Goal: Transaction & Acquisition: Purchase product/service

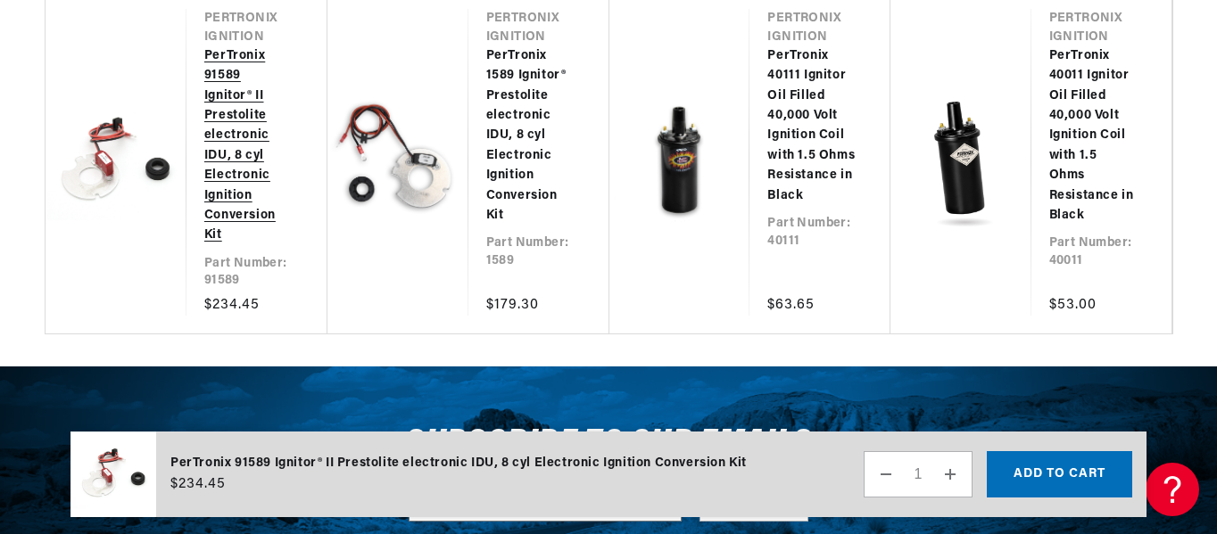
click at [233, 246] on link "PerTronix 91589 Ignitor® II Prestolite electronic IDU, 8 cyl Electronic Ignitio…" at bounding box center [247, 146] width 87 height 200
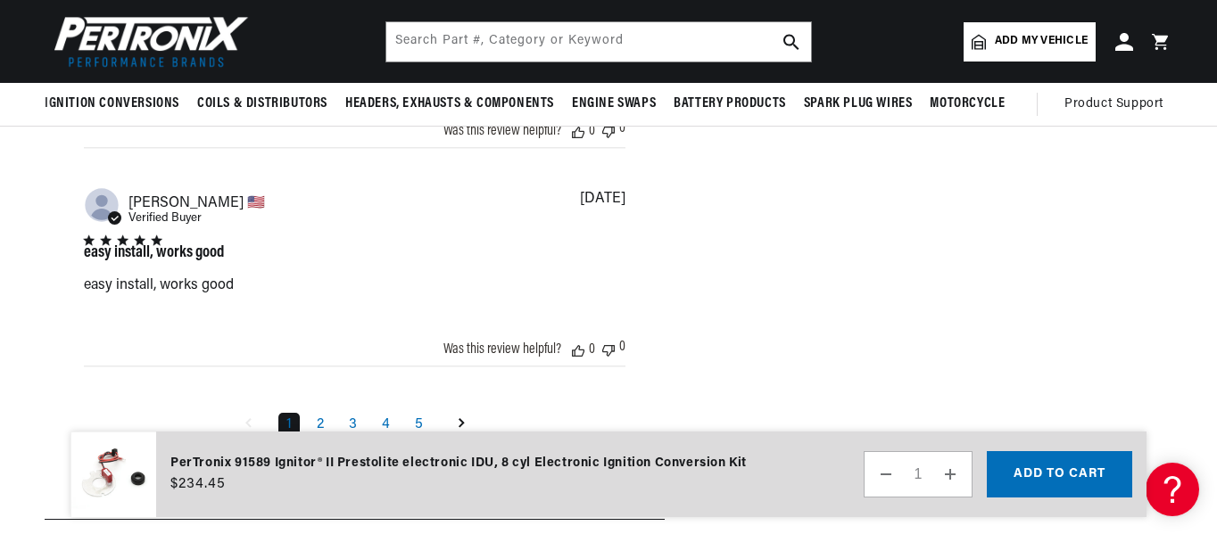
scroll to position [2498, 0]
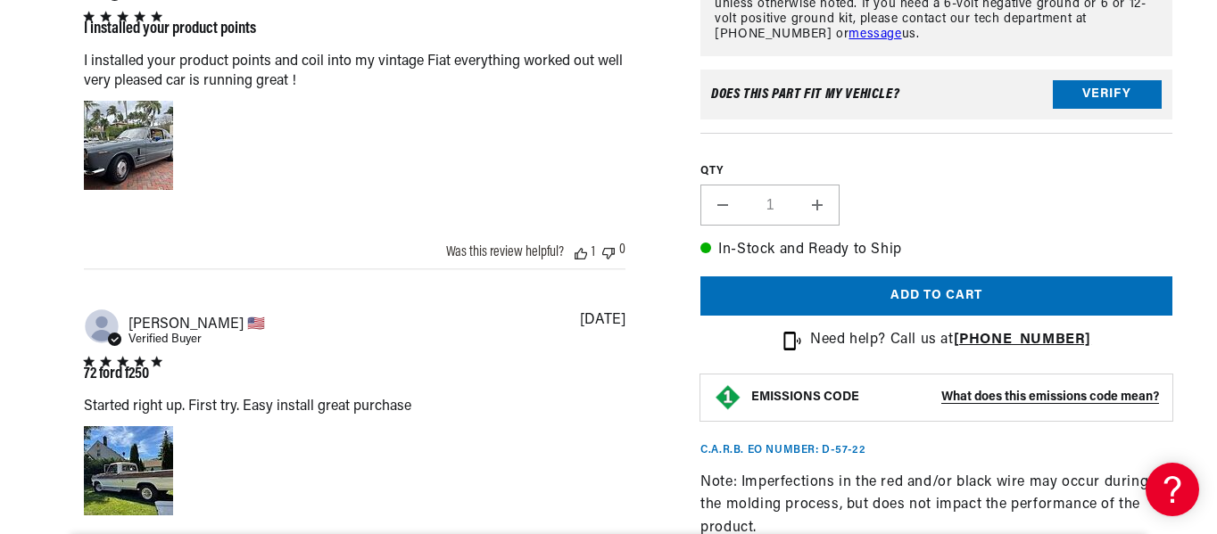
scroll to position [1516, 0]
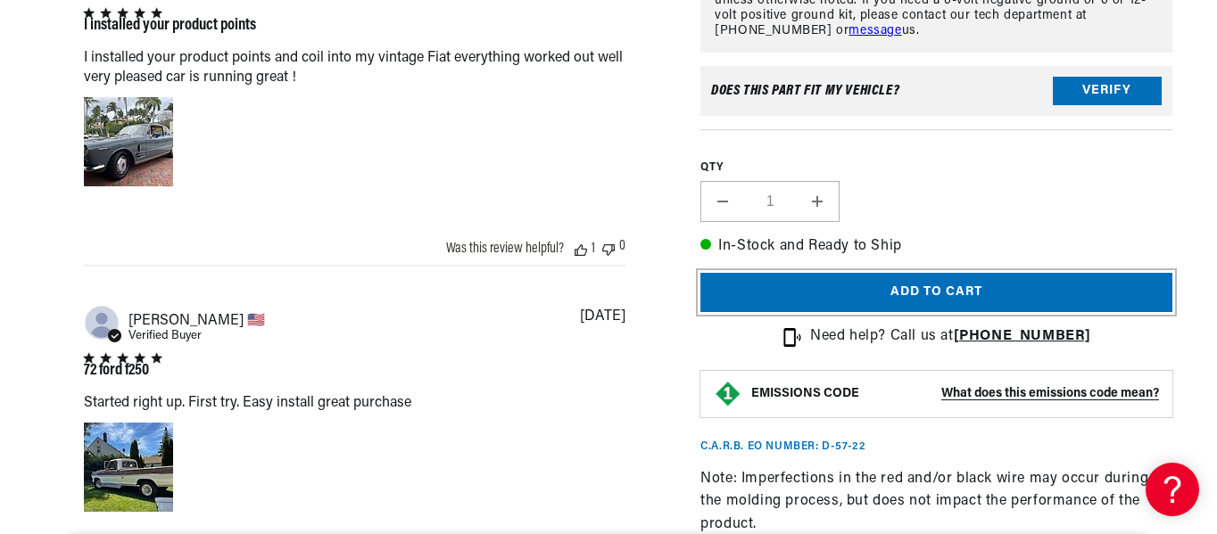
click at [942, 288] on button "Add to cart" at bounding box center [936, 293] width 472 height 40
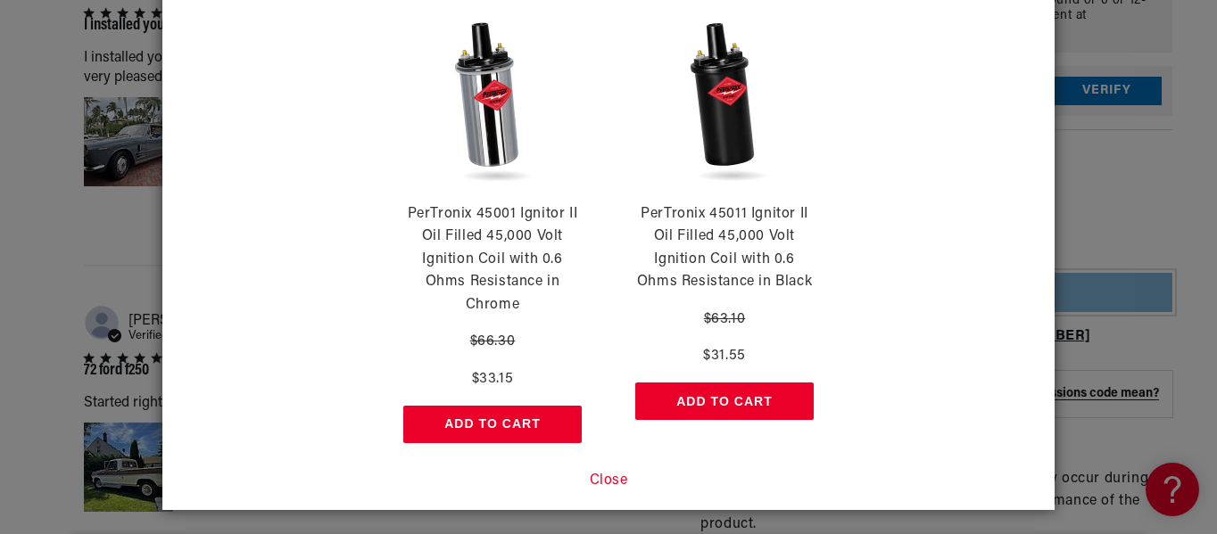
scroll to position [113, 0]
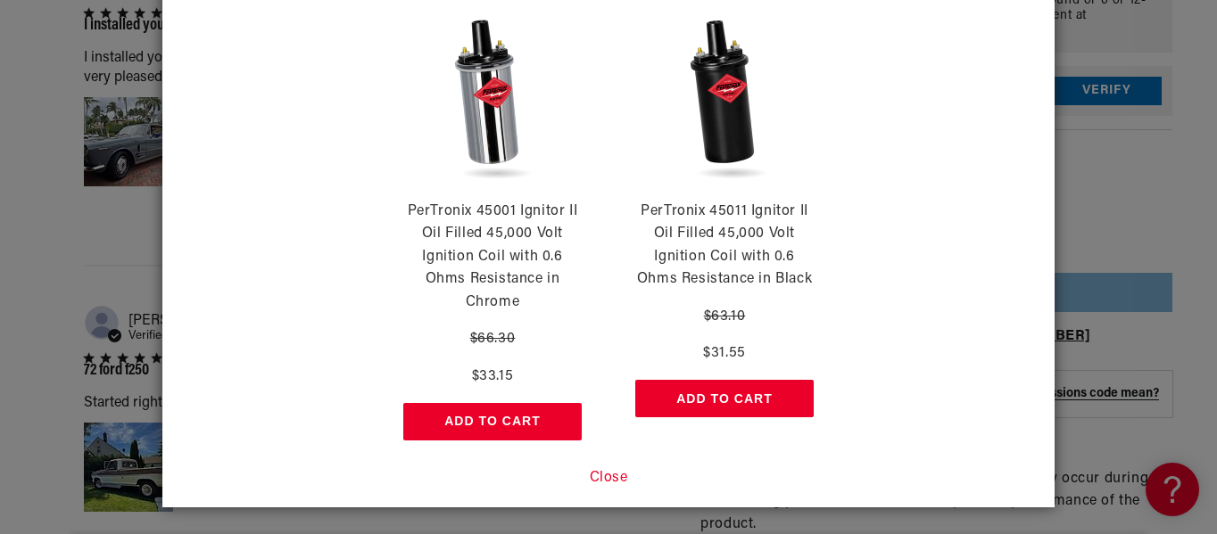
click at [608, 473] on button "Close" at bounding box center [609, 478] width 38 height 23
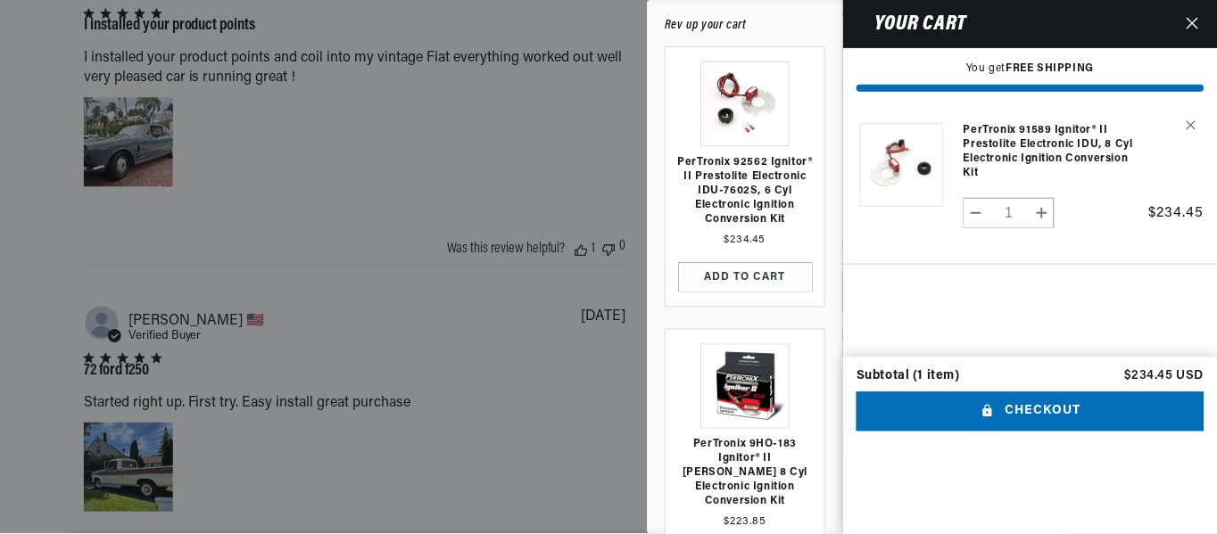
scroll to position [0, 2112]
click at [538, 149] on div at bounding box center [609, 267] width 1219 height 534
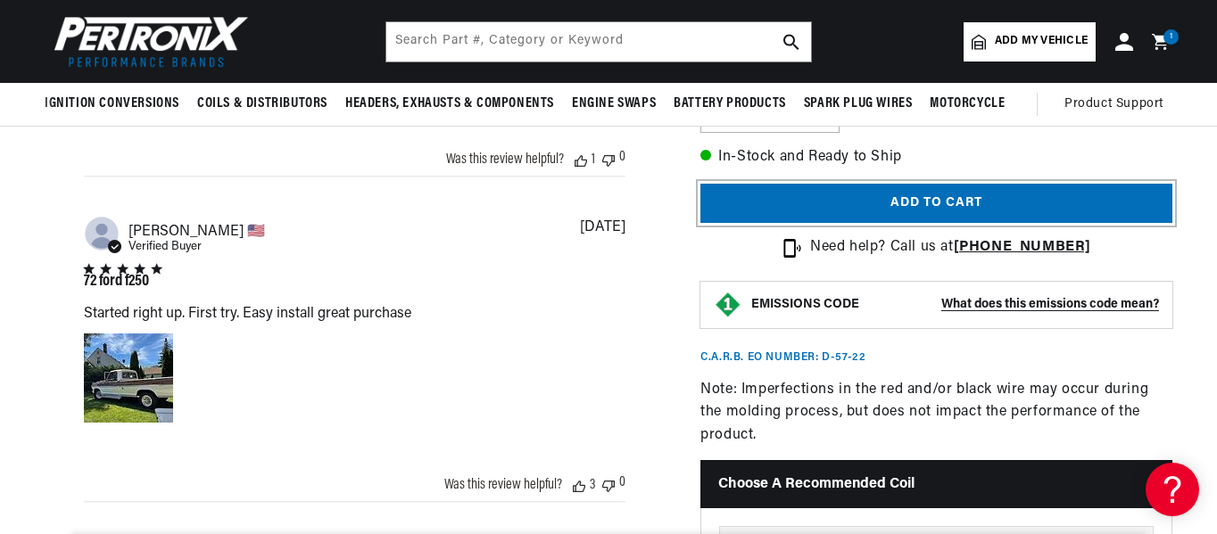
scroll to position [0, 0]
click at [926, 202] on button "Add to cart" at bounding box center [936, 204] width 472 height 40
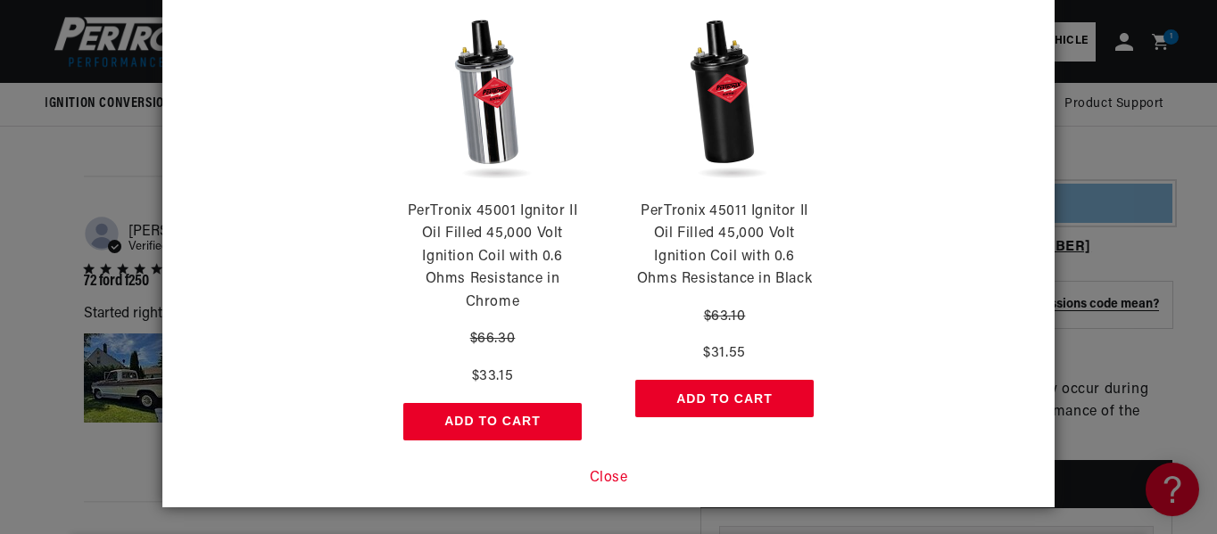
scroll to position [0, 2112]
click at [613, 475] on button "Close" at bounding box center [609, 478] width 38 height 23
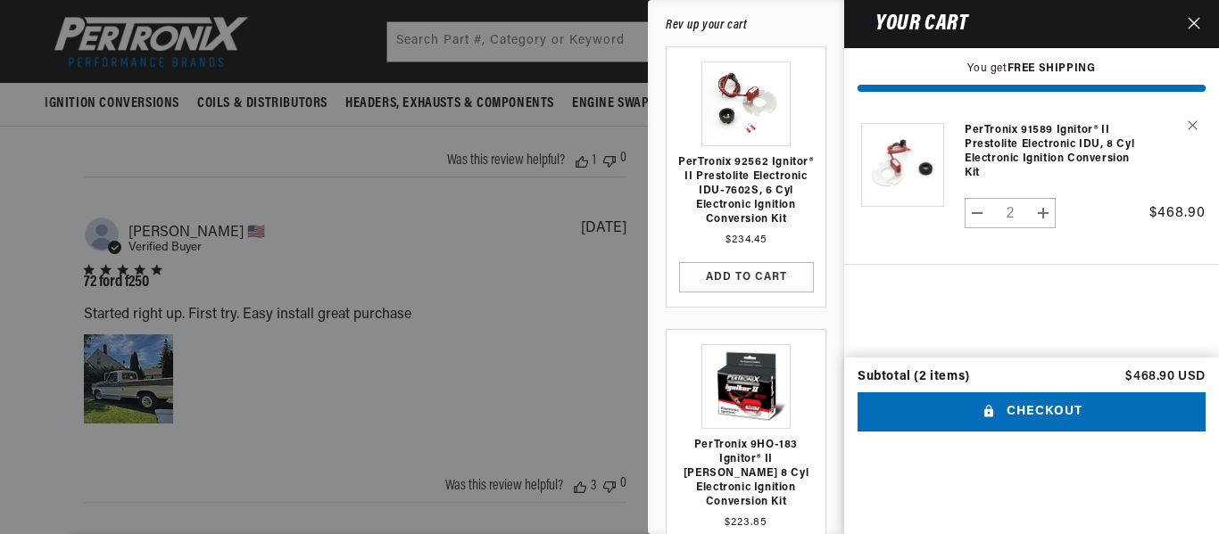
scroll to position [0, 1058]
click at [973, 211] on button "Decrease quantity for PerTronix 91589 Ignitor® II Prestolite electronic IDU, 8 …" at bounding box center [977, 213] width 24 height 30
type input "1"
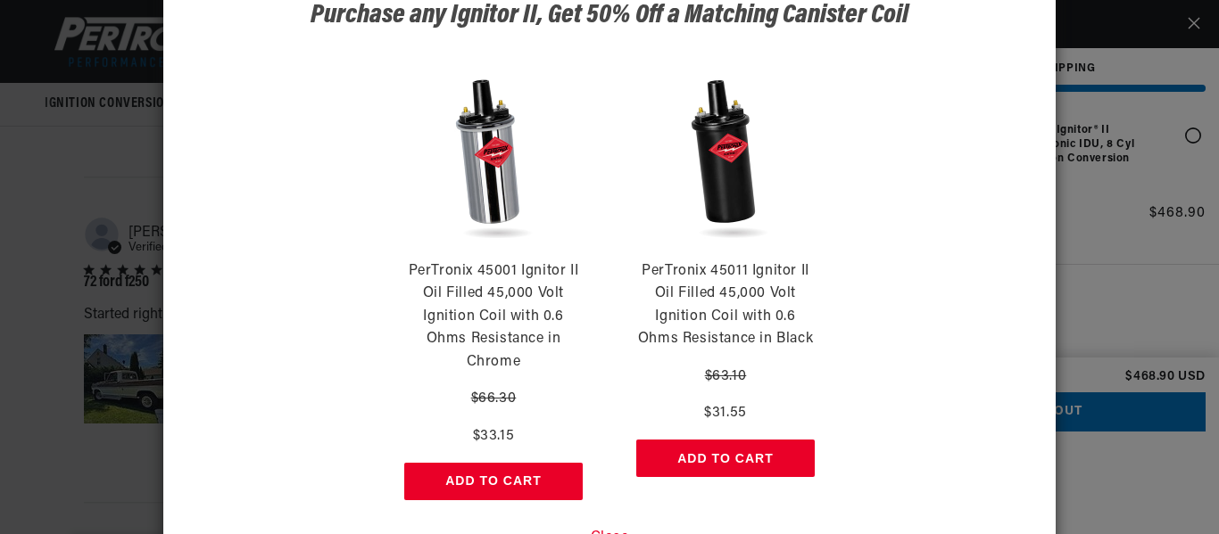
scroll to position [113, 0]
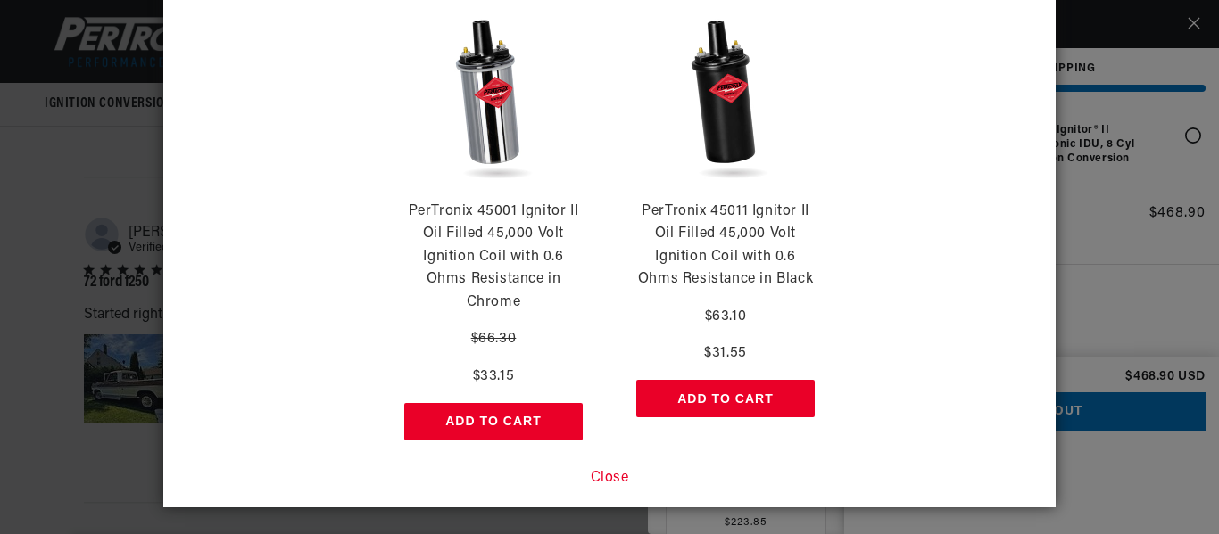
click at [614, 475] on button "Close" at bounding box center [610, 478] width 38 height 23
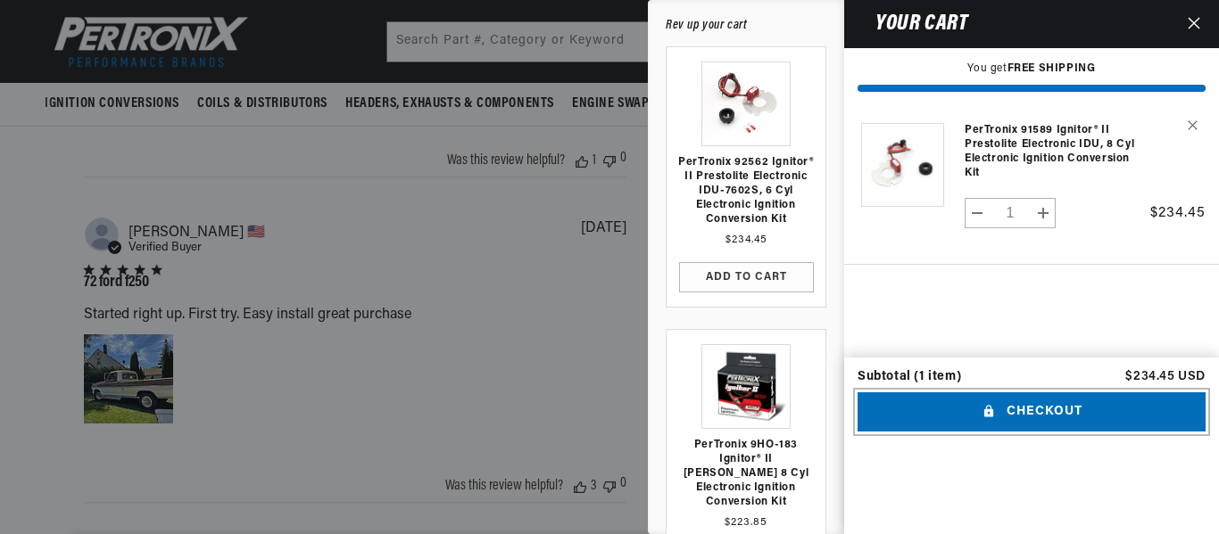
click at [1046, 433] on button "Checkout" at bounding box center [1031, 412] width 348 height 40
